Goal: Task Accomplishment & Management: Use online tool/utility

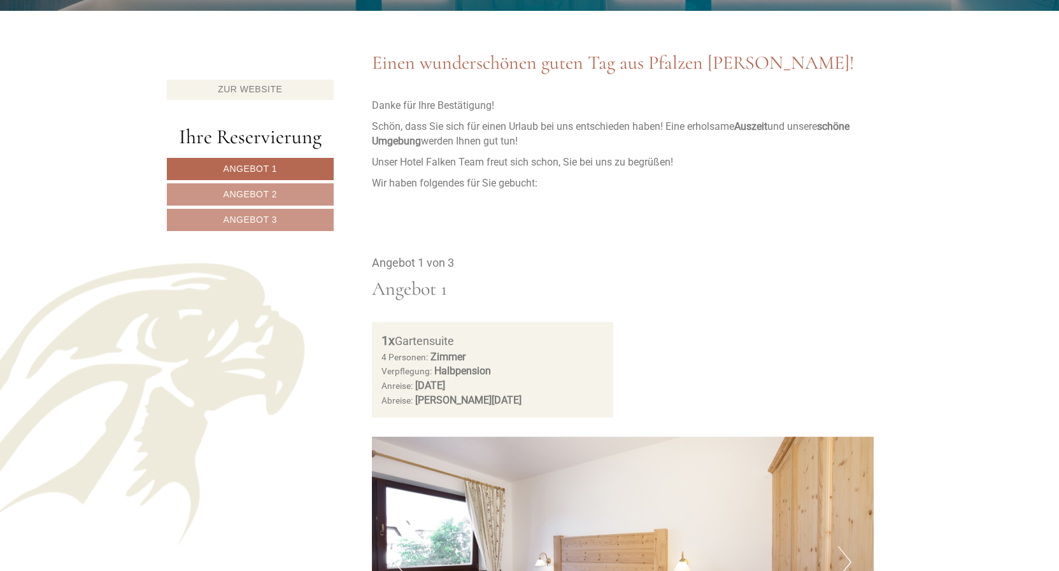
scroll to position [520, 0]
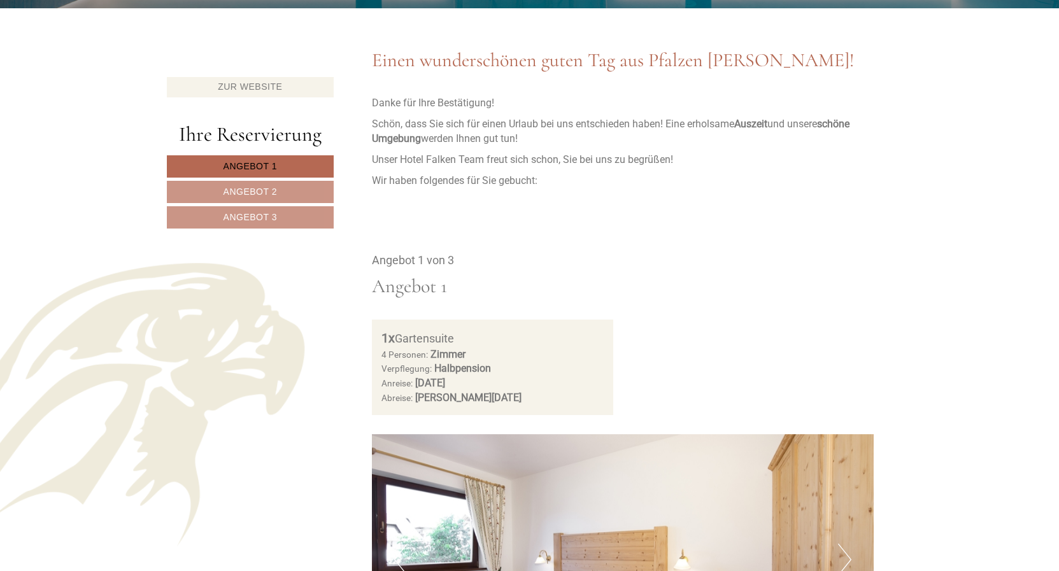
click at [249, 169] on span "Angebot 1" at bounding box center [251, 166] width 54 height 10
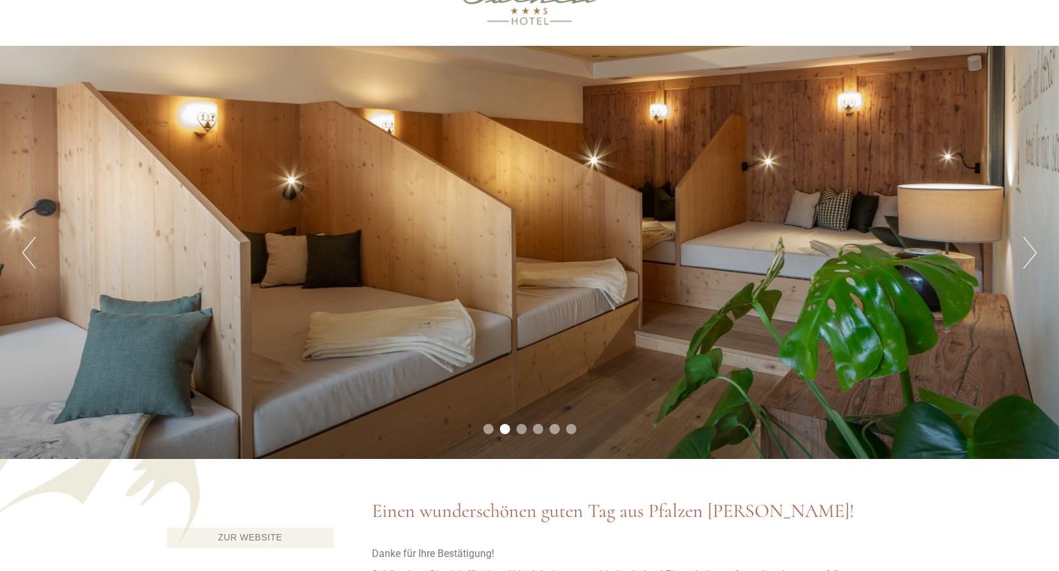
scroll to position [0, 0]
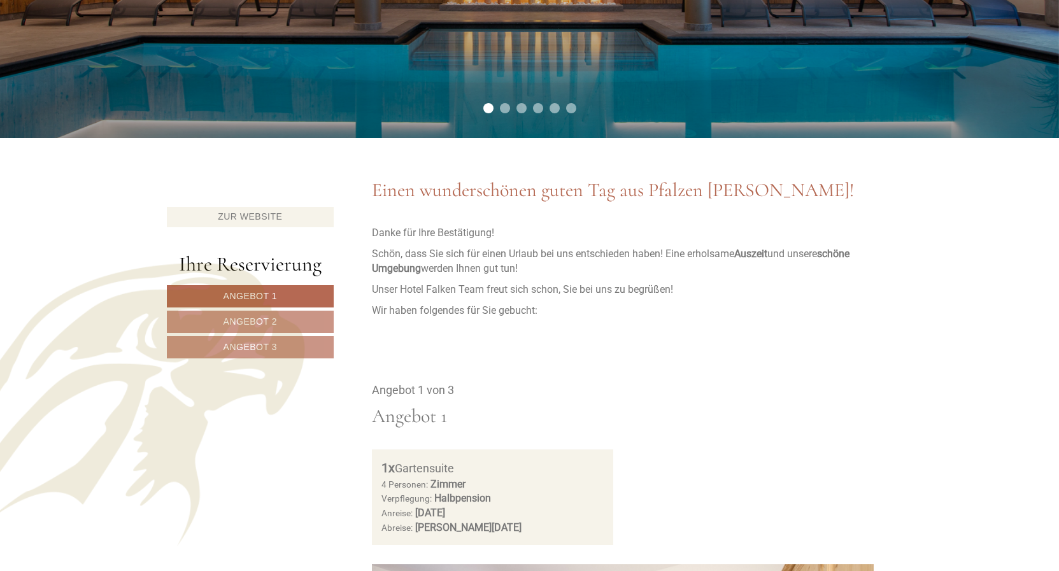
scroll to position [455, 0]
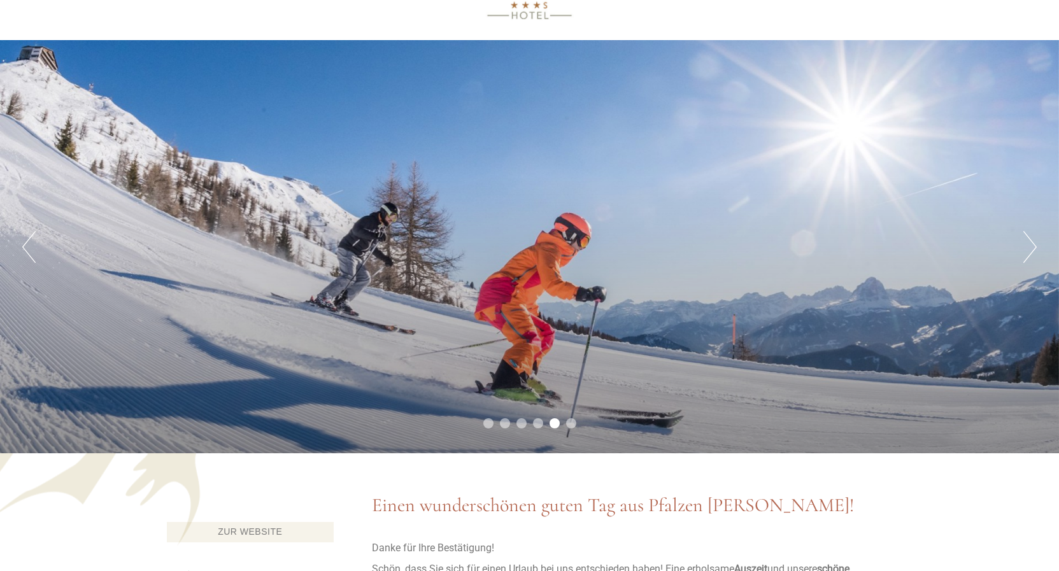
scroll to position [130, 0]
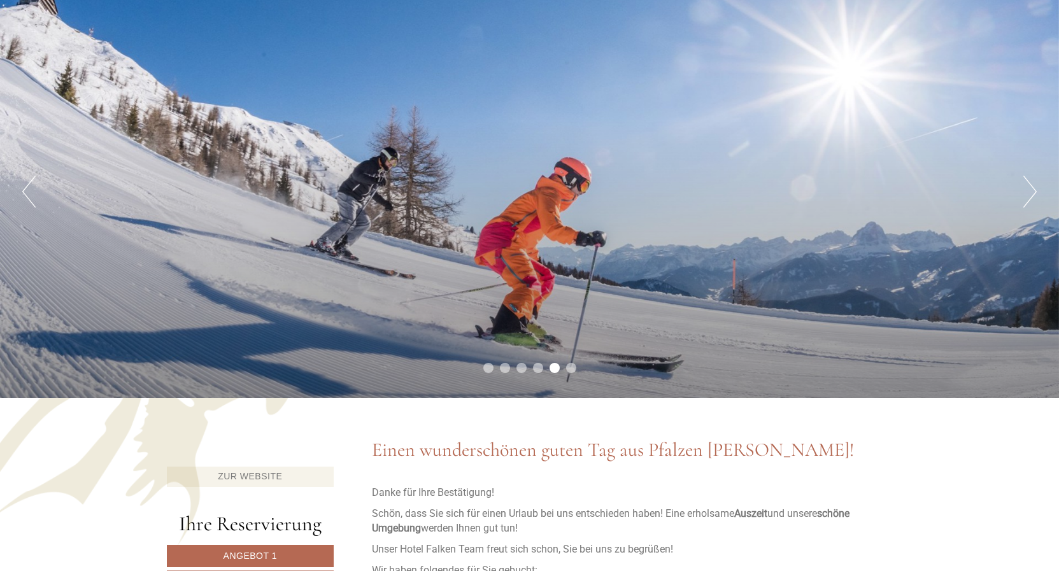
click at [485, 367] on li "1" at bounding box center [488, 368] width 10 height 10
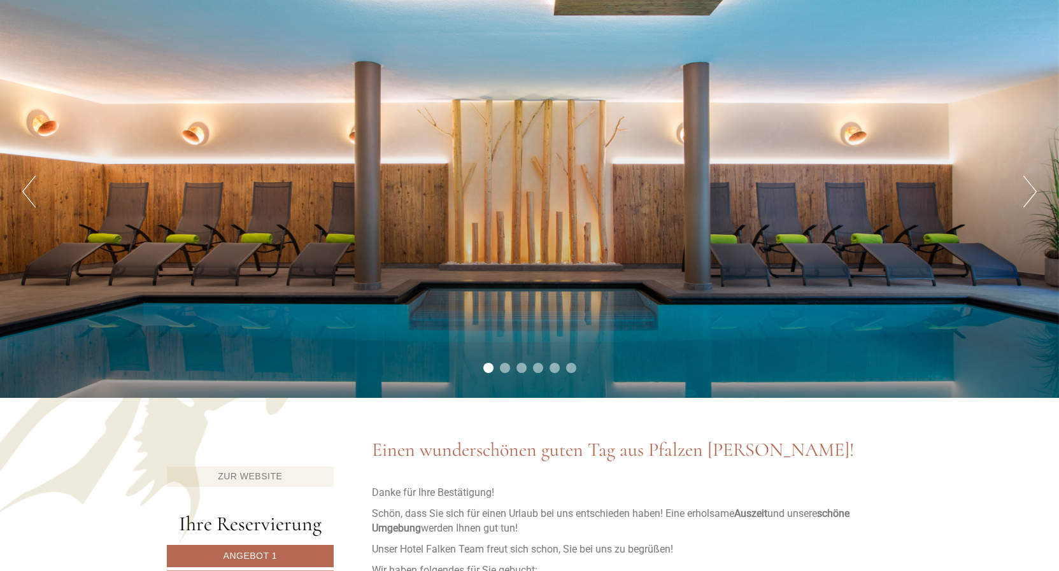
click at [503, 370] on li "2" at bounding box center [505, 368] width 10 height 10
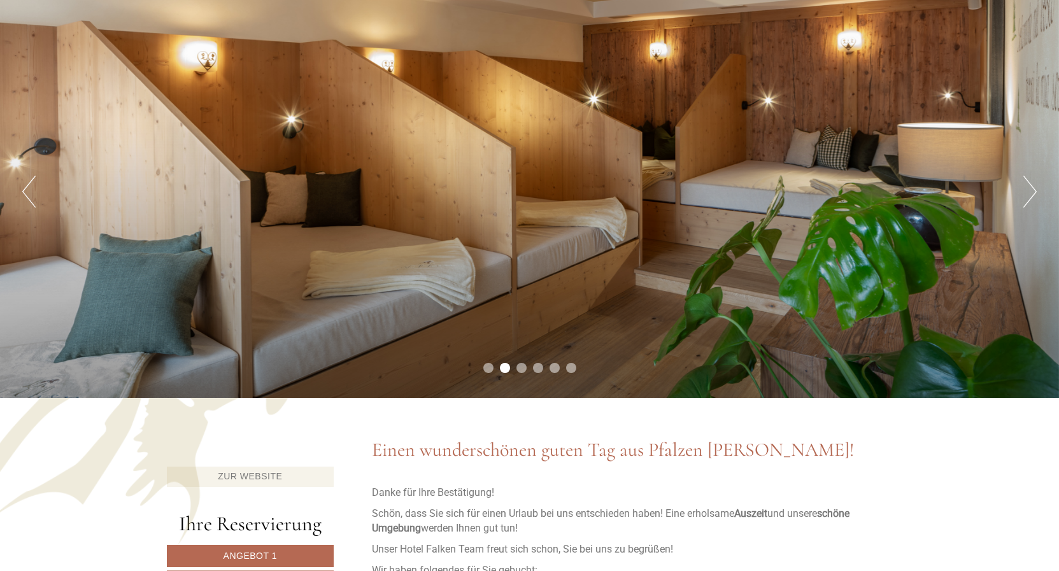
click at [523, 368] on li "3" at bounding box center [522, 368] width 10 height 10
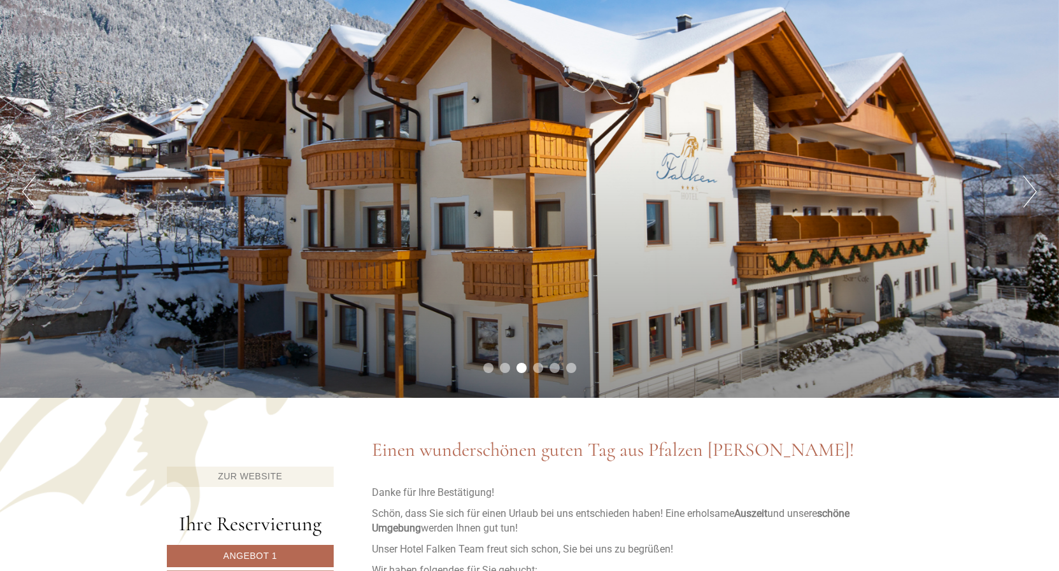
click at [536, 371] on li "4" at bounding box center [538, 368] width 10 height 10
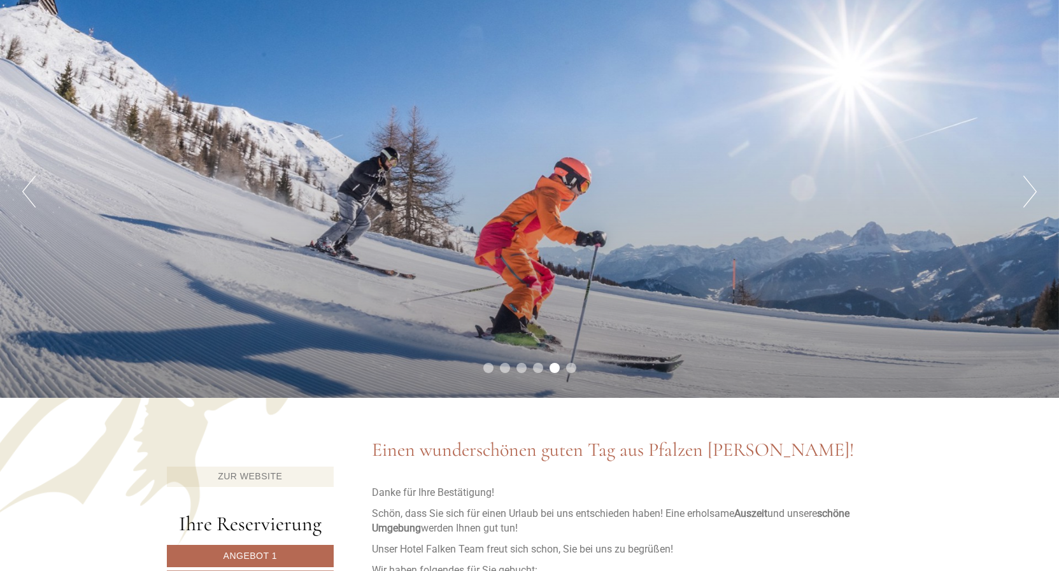
click at [569, 368] on li "6" at bounding box center [571, 368] width 10 height 10
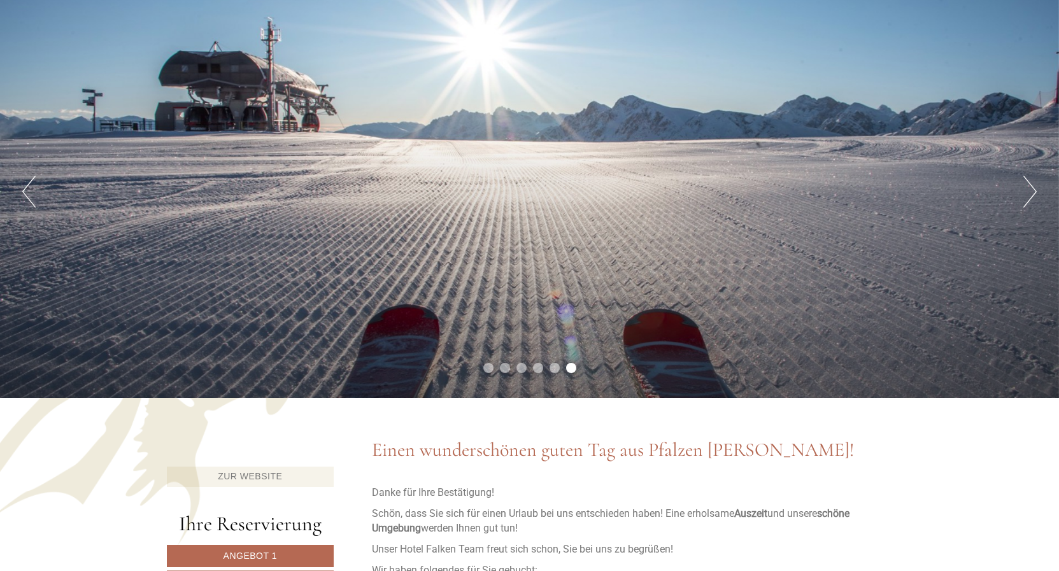
click at [1028, 195] on button "Next" at bounding box center [1030, 192] width 13 height 32
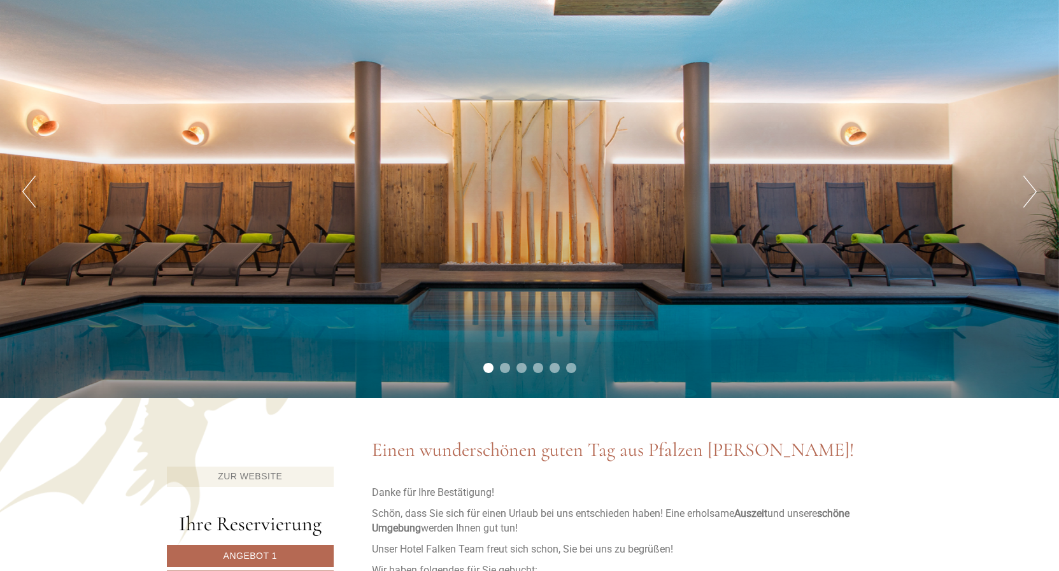
click at [1028, 195] on button "Next" at bounding box center [1030, 192] width 13 height 32
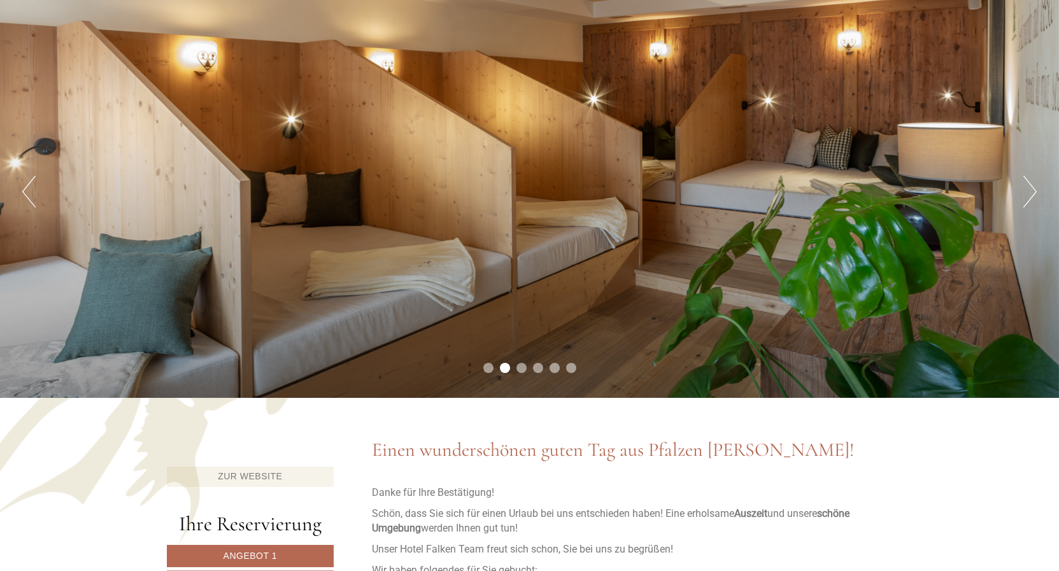
click at [1028, 195] on button "Next" at bounding box center [1030, 192] width 13 height 32
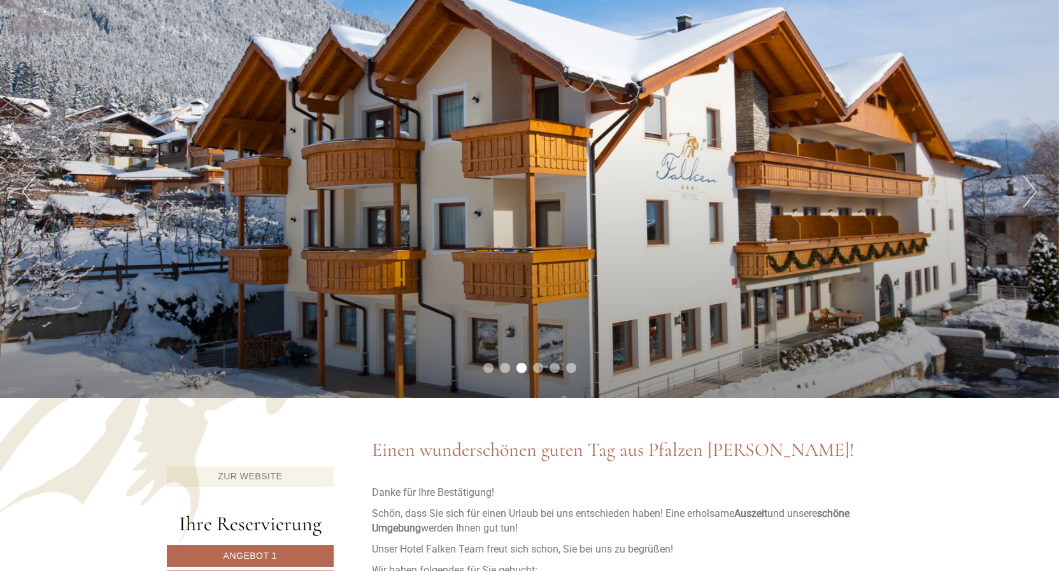
click at [1032, 190] on button "Next" at bounding box center [1030, 192] width 13 height 32
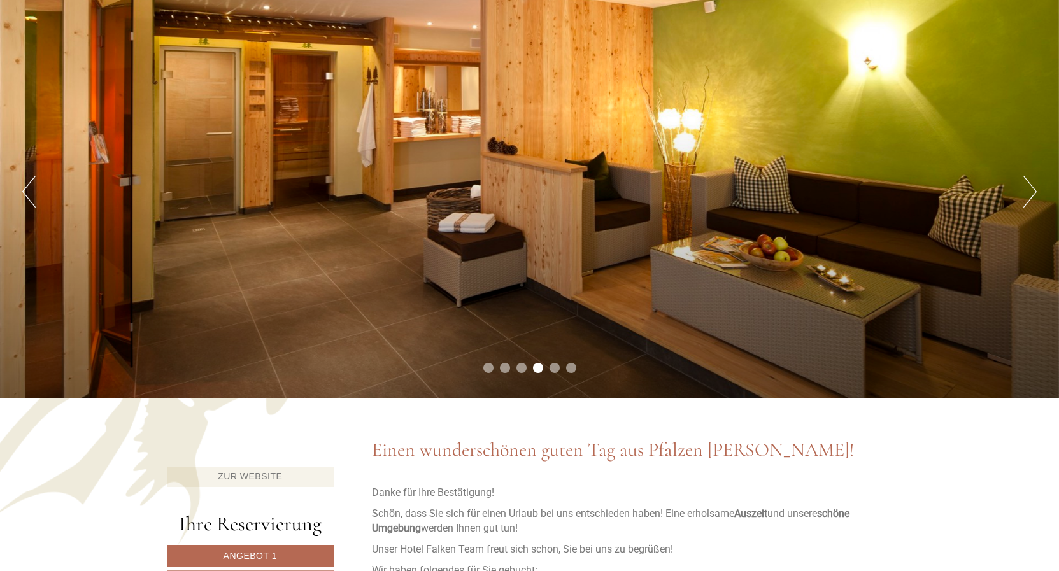
click at [1032, 190] on button "Next" at bounding box center [1030, 192] width 13 height 32
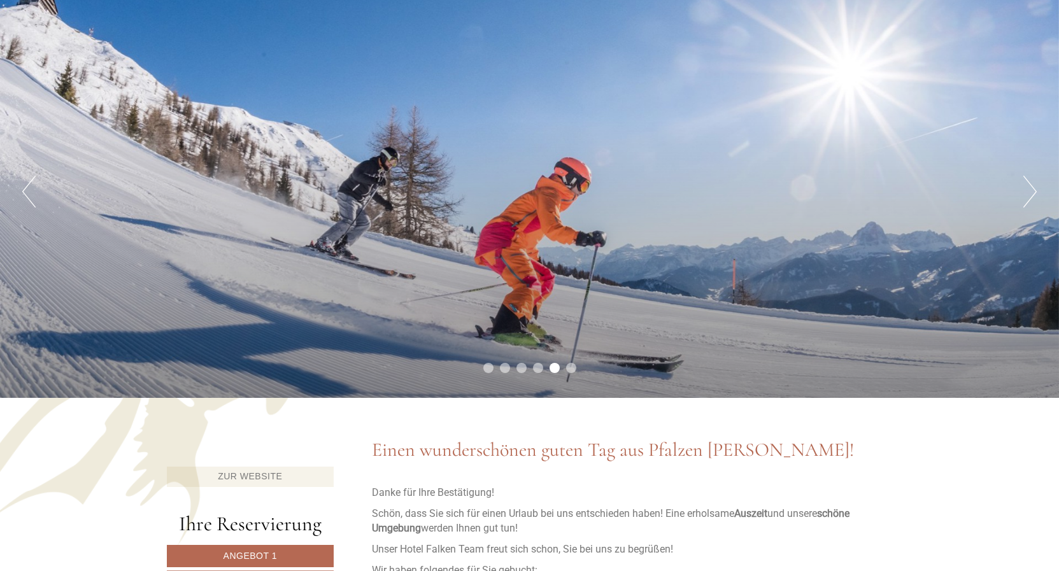
click at [1032, 190] on button "Next" at bounding box center [1030, 192] width 13 height 32
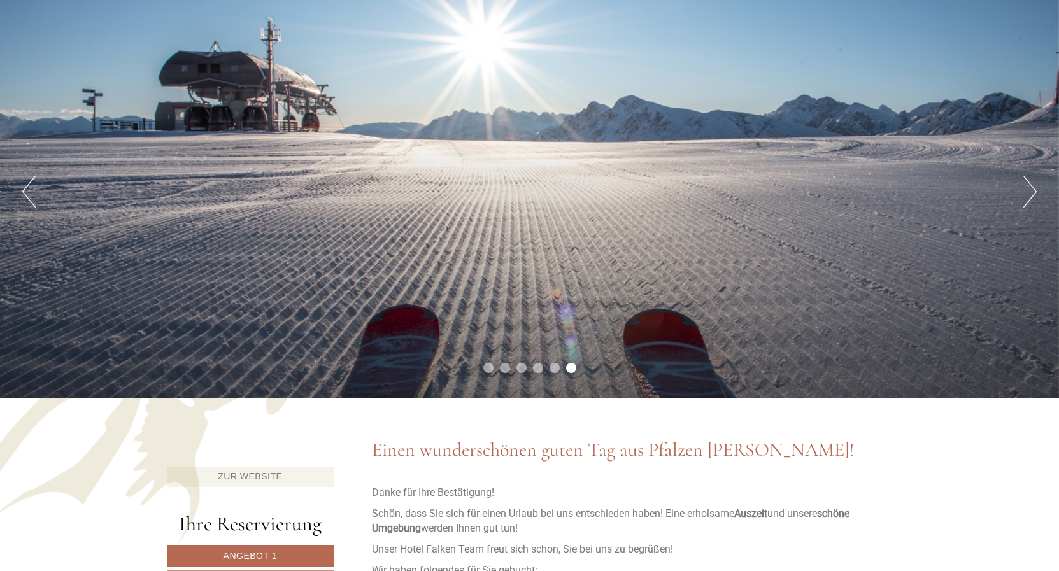
click at [1032, 190] on button "Next" at bounding box center [1030, 192] width 13 height 32
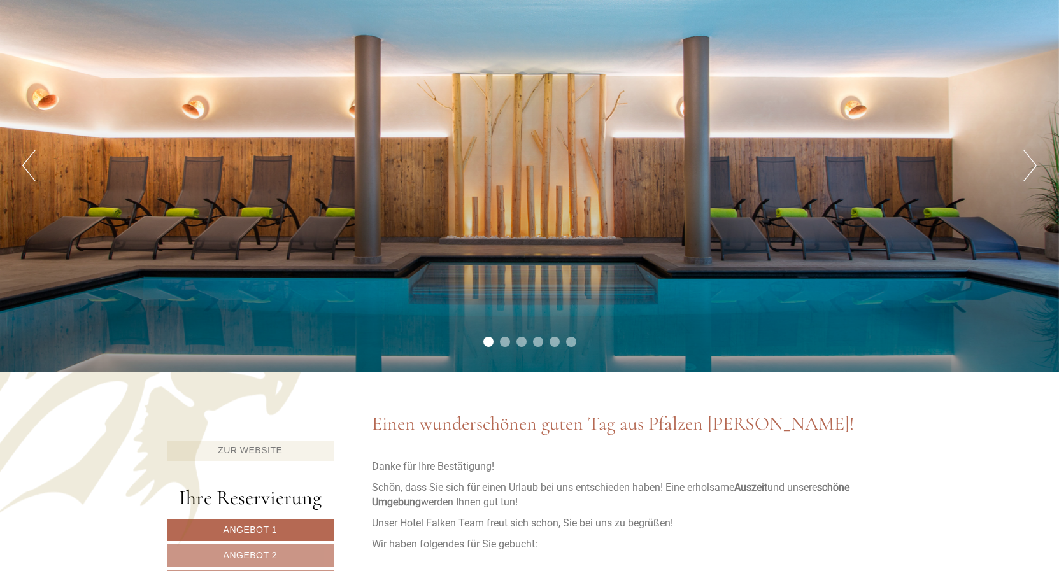
scroll to position [325, 0]
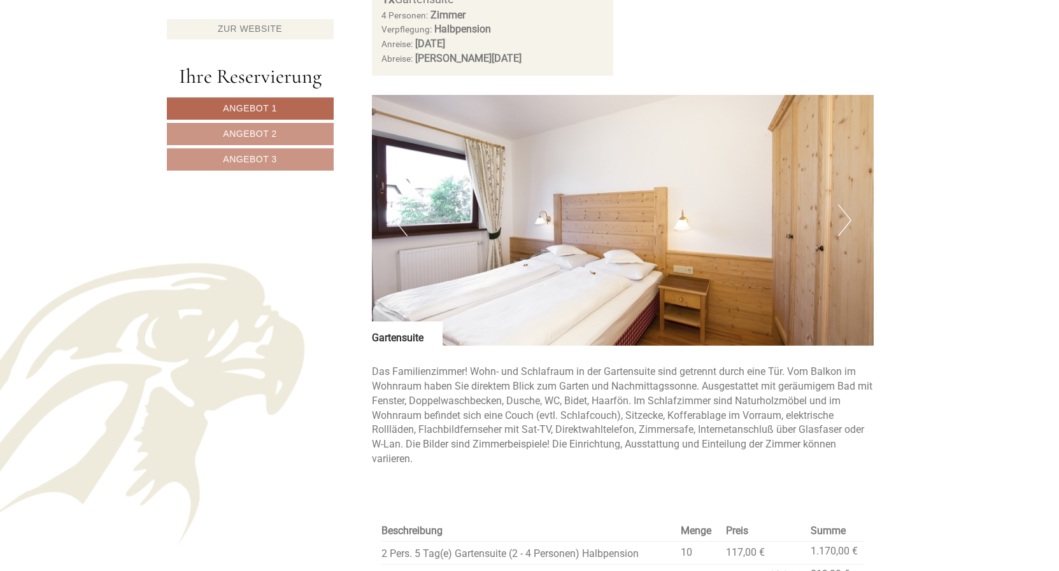
scroll to position [910, 0]
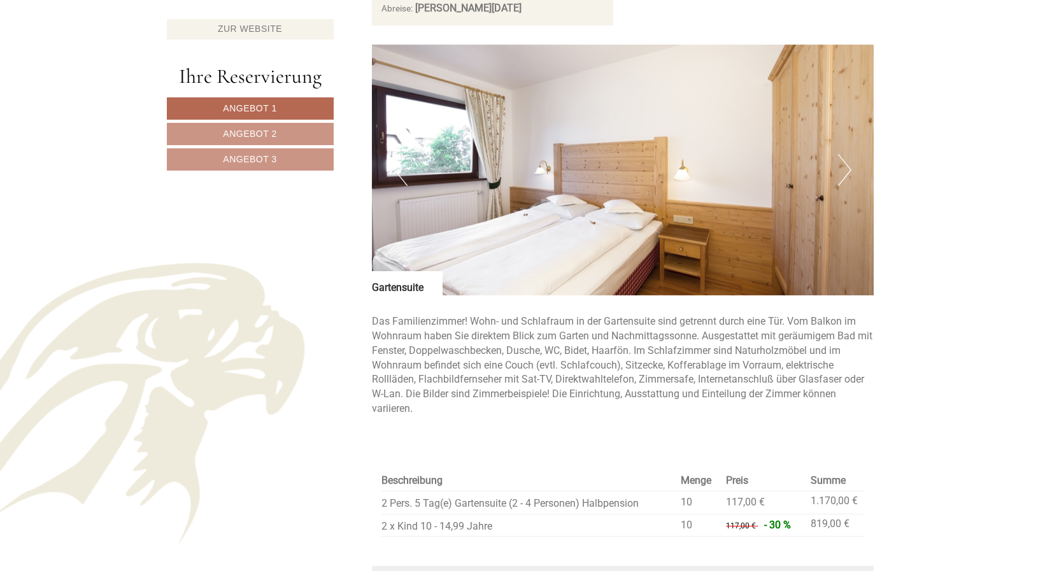
click at [847, 169] on button "Next" at bounding box center [844, 170] width 13 height 32
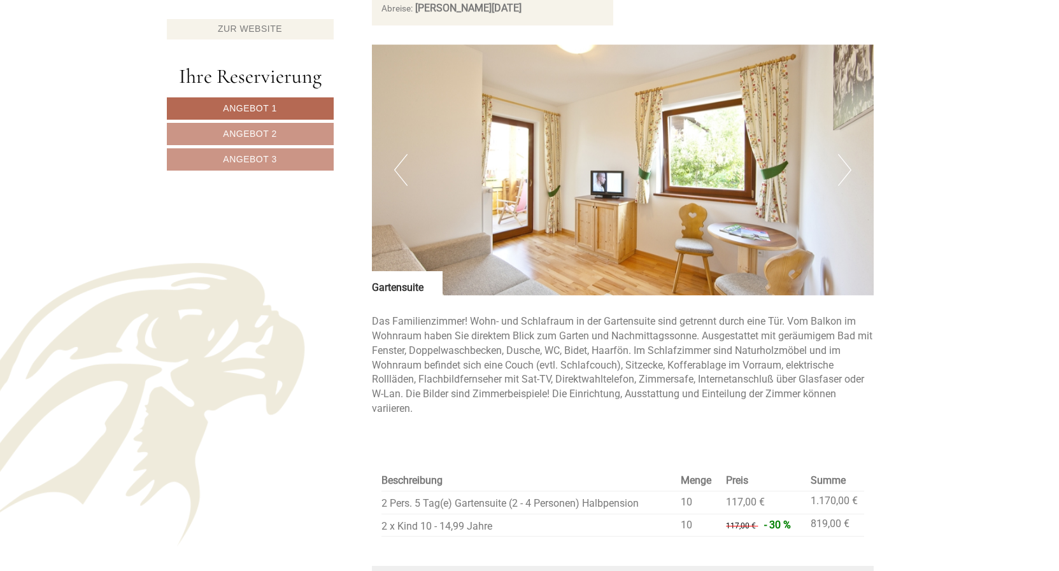
click at [846, 168] on button "Next" at bounding box center [844, 170] width 13 height 32
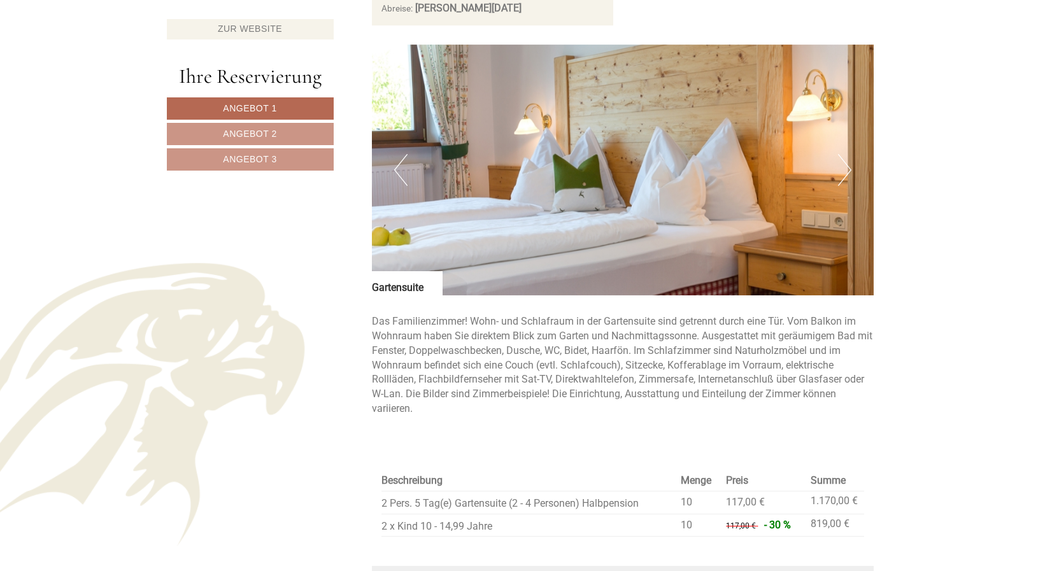
click at [846, 168] on button "Next" at bounding box center [844, 170] width 13 height 32
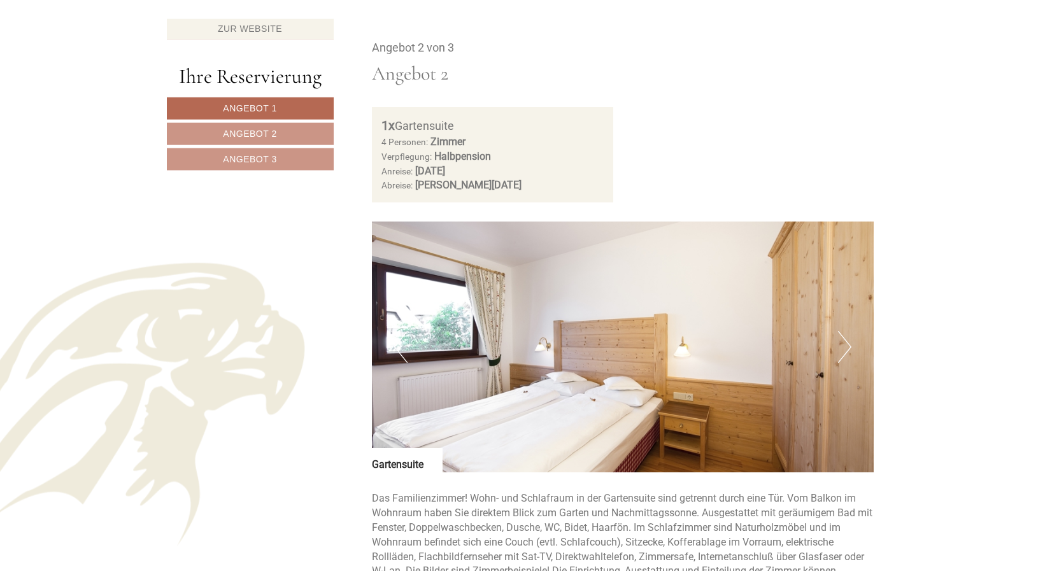
scroll to position [1600, 0]
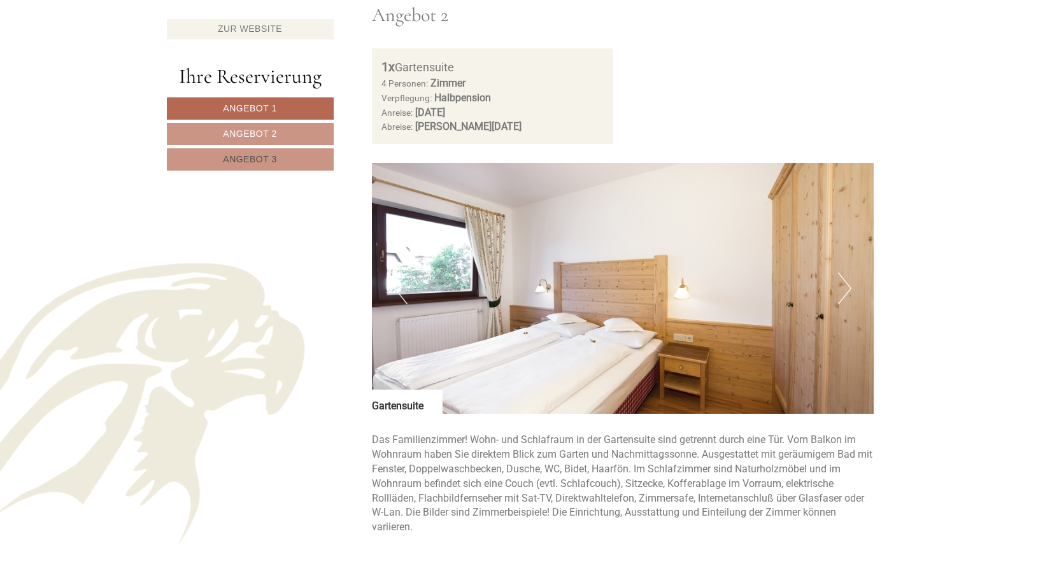
click at [266, 165] on link "Angebot 3" at bounding box center [250, 159] width 167 height 22
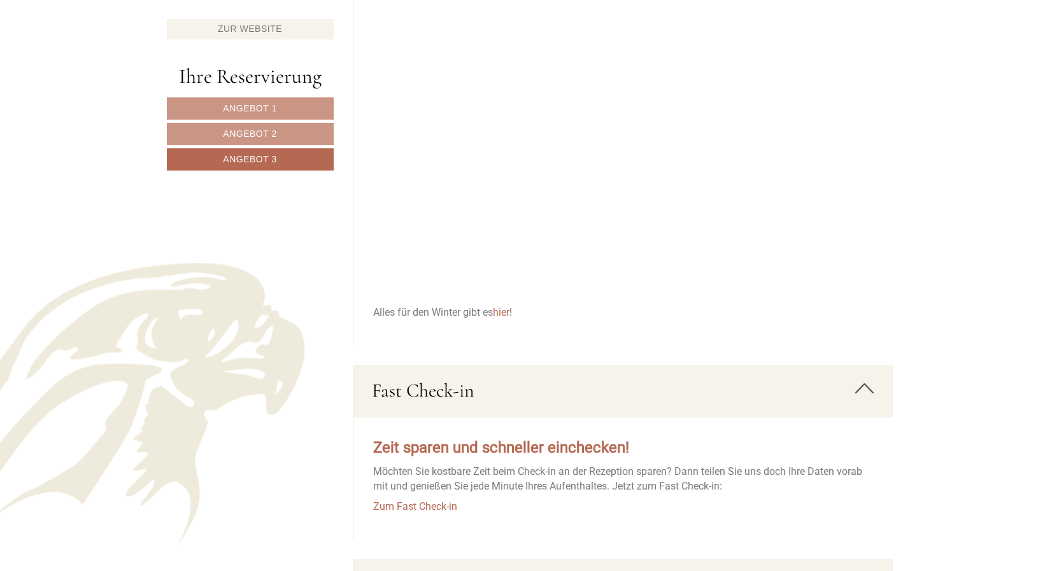
scroll to position [2377, 0]
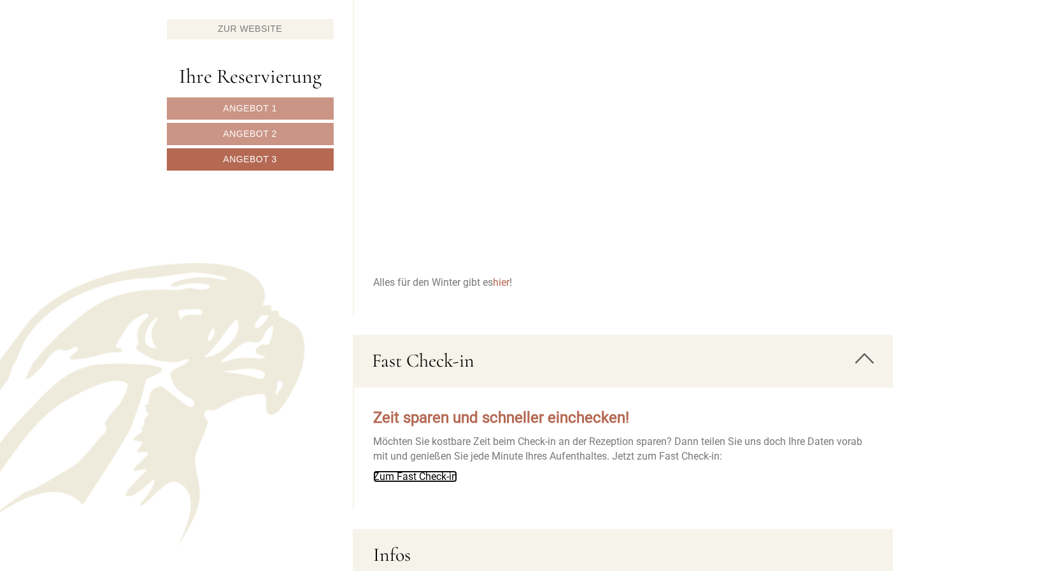
click at [436, 476] on link "Zum Fast Check-in" at bounding box center [415, 477] width 84 height 12
